Goal: Check status: Check status

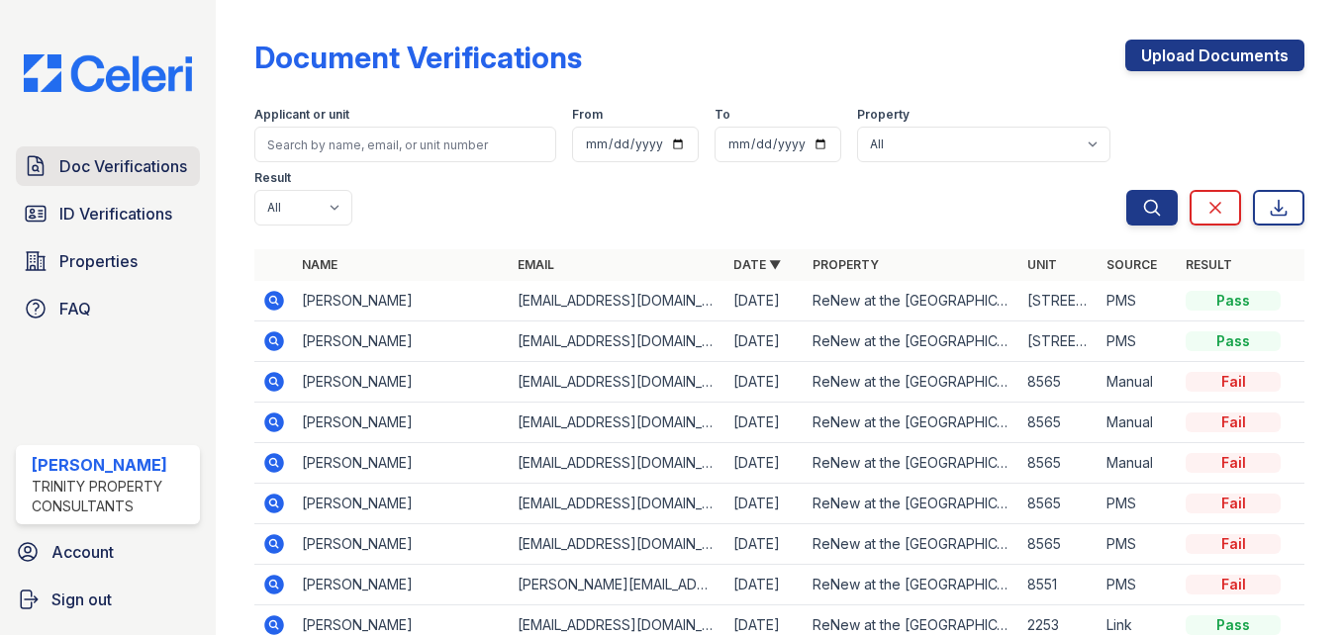
click at [70, 175] on span "Doc Verifications" at bounding box center [123, 166] width 128 height 24
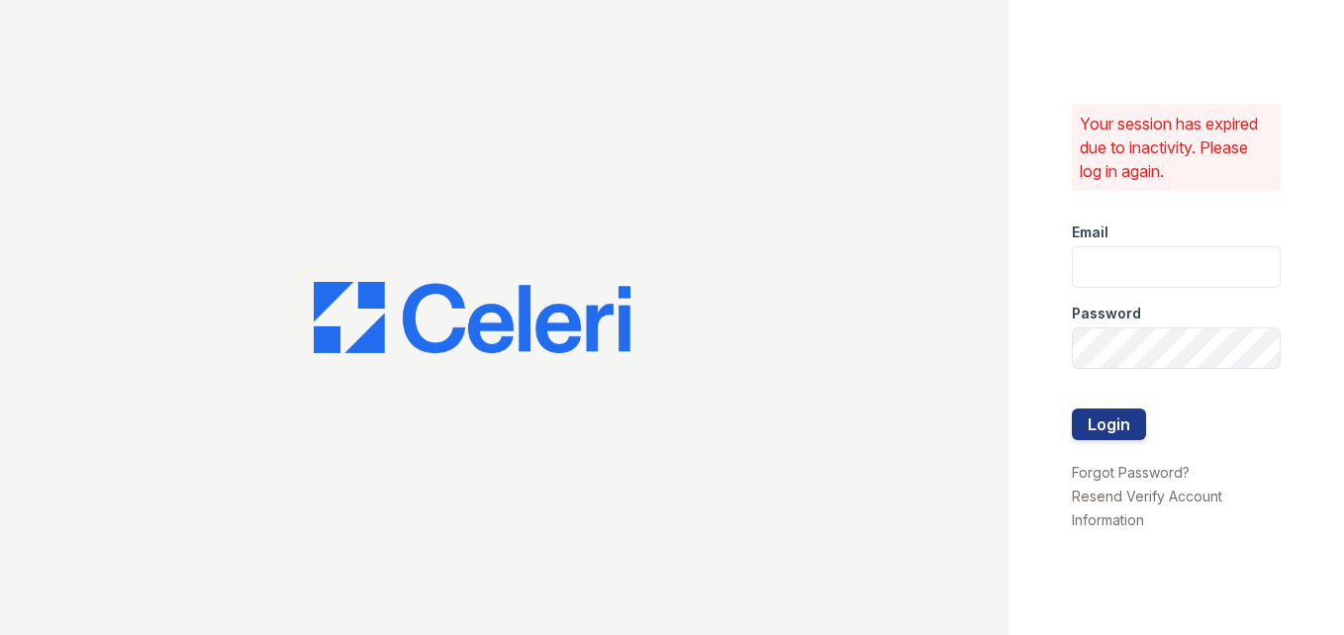
type input "[EMAIL_ADDRESS][DOMAIN_NAME]"
click at [1111, 422] on button "Login" at bounding box center [1109, 425] width 74 height 32
